Goal: Task Accomplishment & Management: Understand process/instructions

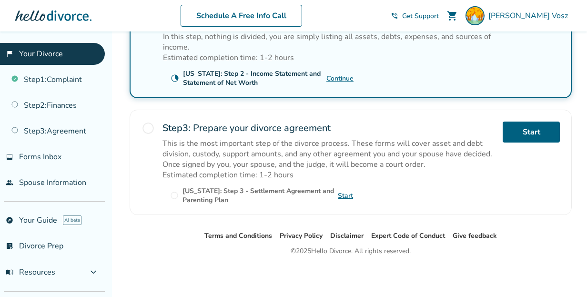
scroll to position [324, 0]
click at [521, 130] on link "Start" at bounding box center [530, 131] width 57 height 21
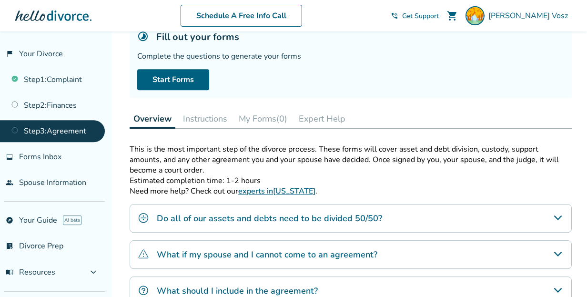
scroll to position [67, 0]
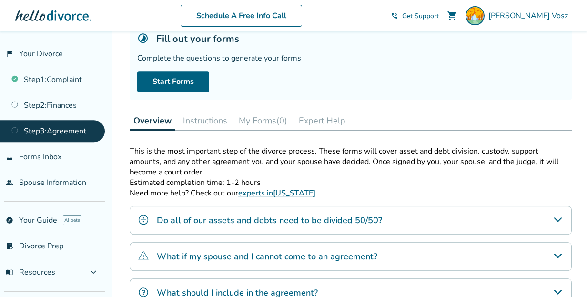
click at [218, 126] on button "Instructions" at bounding box center [205, 120] width 52 height 19
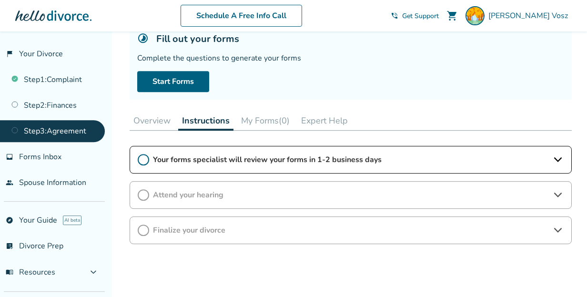
click at [155, 125] on button "Overview" at bounding box center [152, 120] width 45 height 19
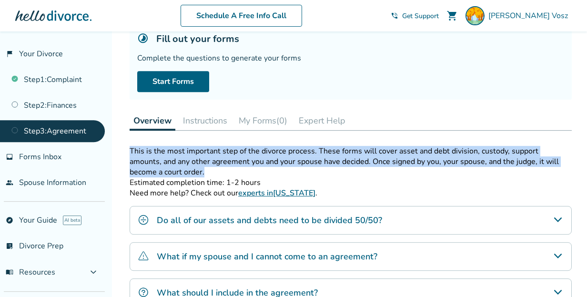
drag, startPoint x: 179, startPoint y: 173, endPoint x: 130, endPoint y: 155, distance: 52.4
click at [130, 155] on div "Step 0 3 Prepare your divorce agreement Fill out your forms Complete the questi…" at bounding box center [350, 169] width 457 height 411
copy p "This is the most important step of the divorce process. These forms will cover …"
